Goal: Information Seeking & Learning: Learn about a topic

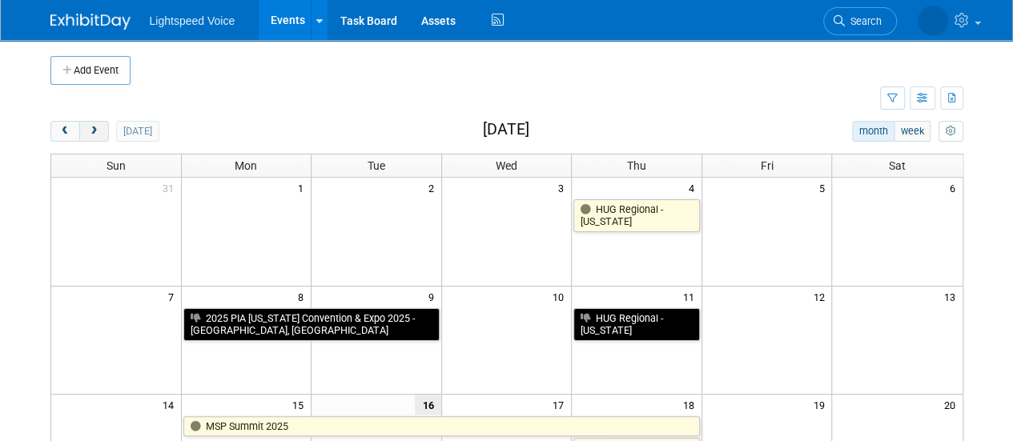
click at [93, 131] on span "next" at bounding box center [94, 132] width 12 height 10
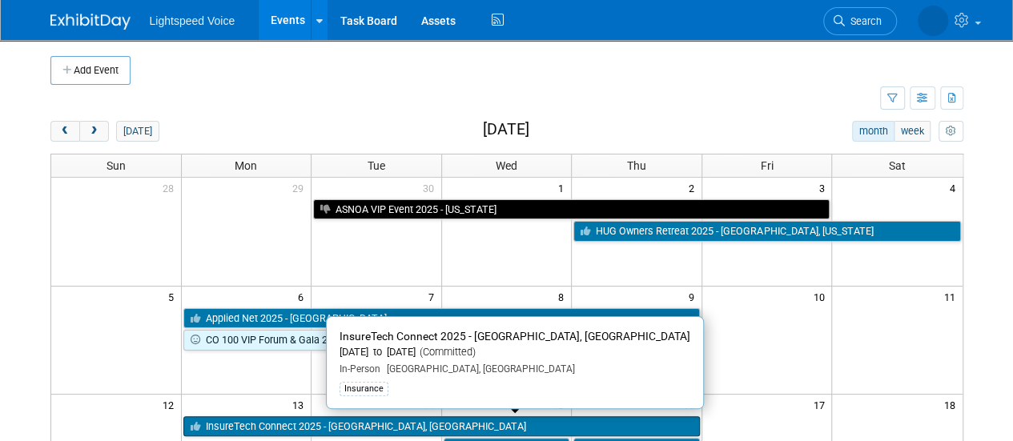
click at [238, 421] on link "InsureTech Connect 2025 - [GEOGRAPHIC_DATA], [GEOGRAPHIC_DATA]" at bounding box center [441, 427] width 517 height 21
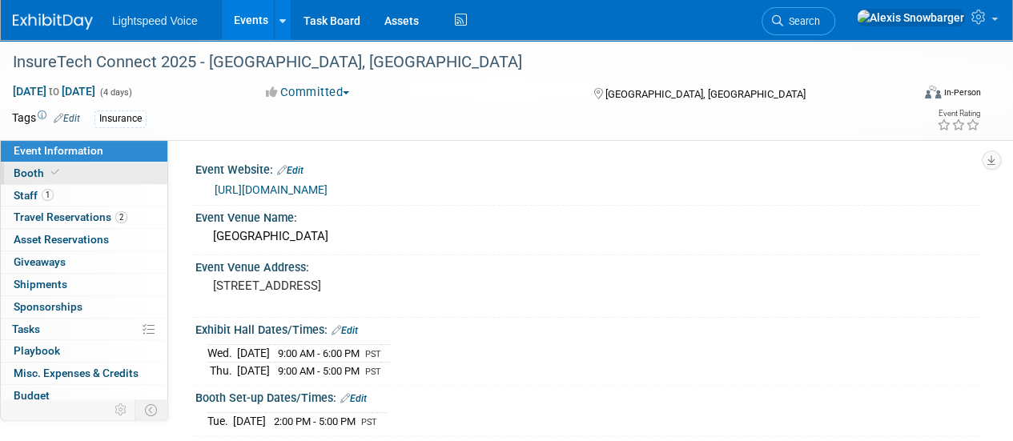
click at [98, 179] on link "Booth" at bounding box center [84, 174] width 167 height 22
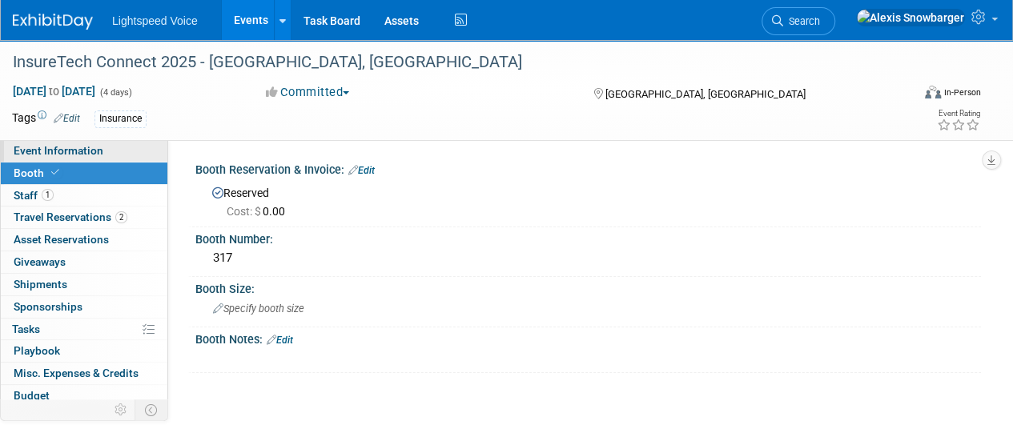
click at [87, 153] on span "Event Information" at bounding box center [59, 150] width 90 height 13
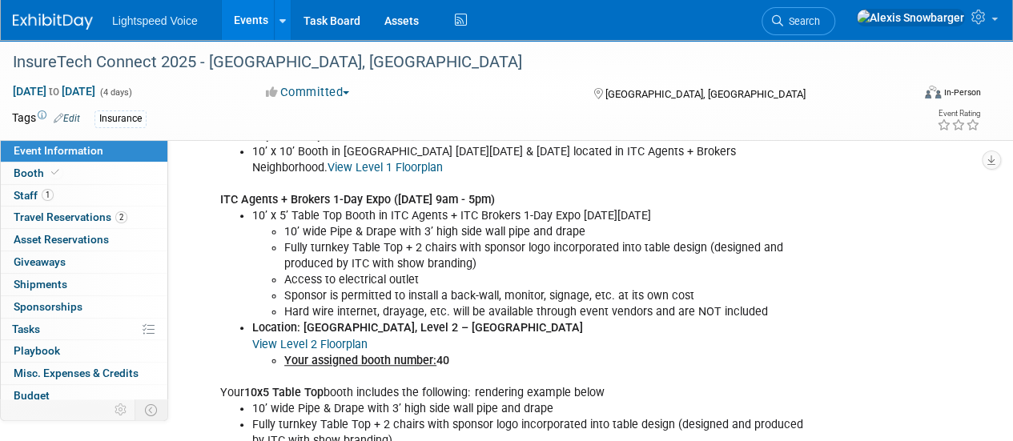
scroll to position [494, 0]
